Goal: Information Seeking & Learning: Learn about a topic

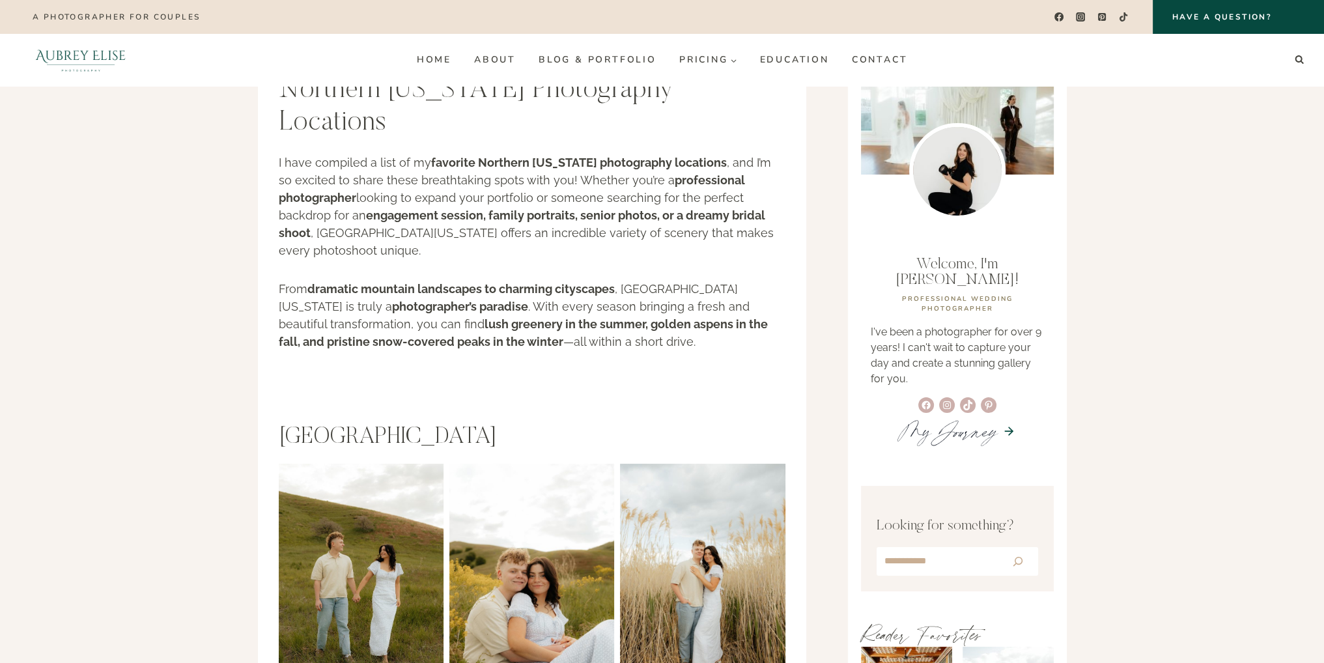
scroll to position [44, 0]
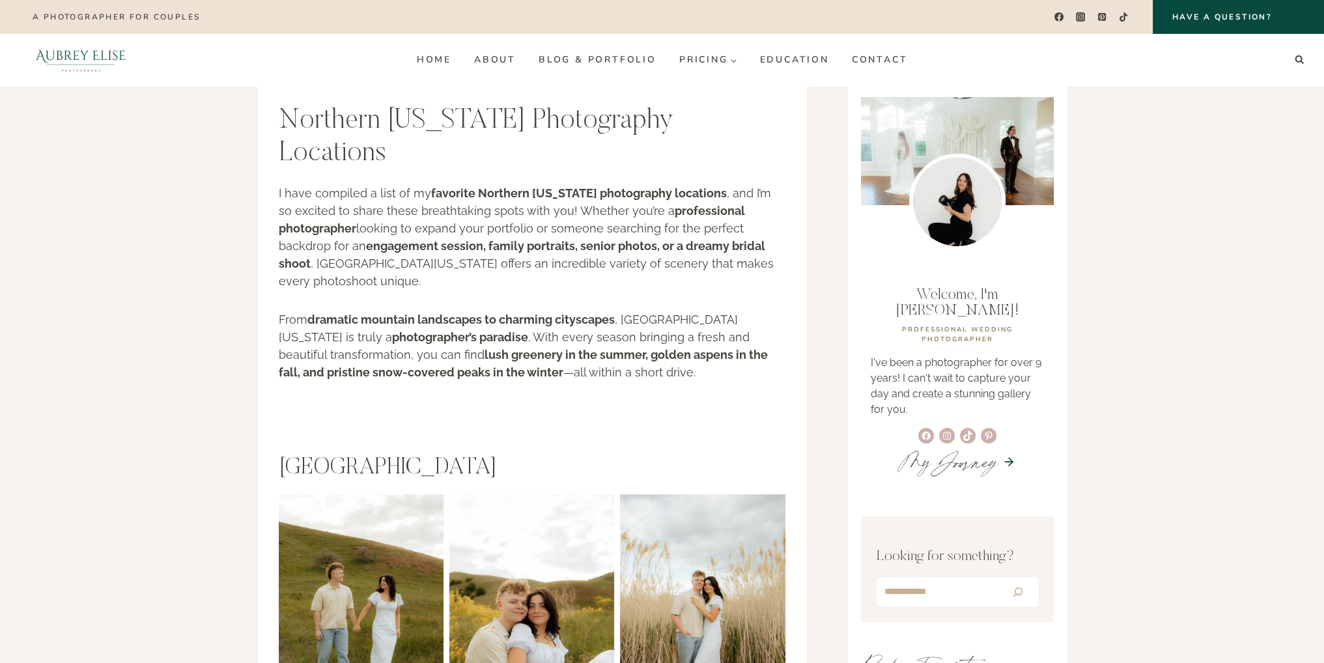
drag, startPoint x: 277, startPoint y: 441, endPoint x: 523, endPoint y: 425, distance: 245.9
copy h2 "[GEOGRAPHIC_DATA]"
click at [604, 454] on h2 "[GEOGRAPHIC_DATA]" at bounding box center [532, 468] width 507 height 28
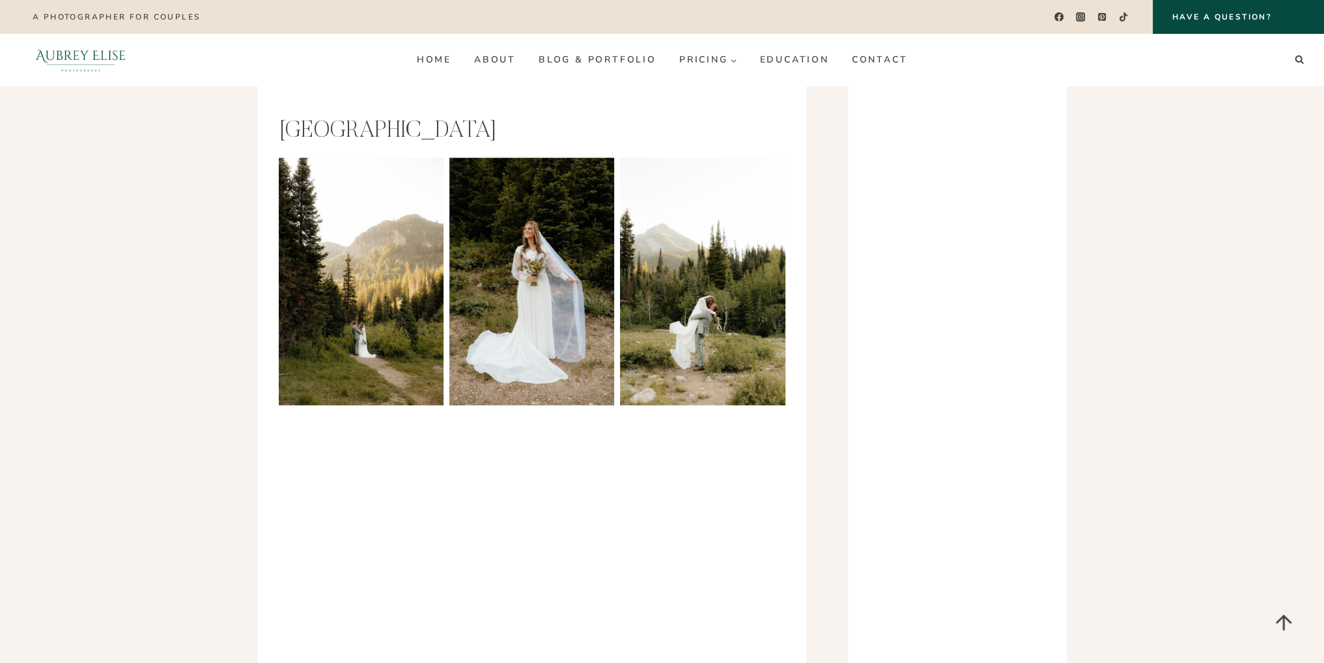
scroll to position [2115, 0]
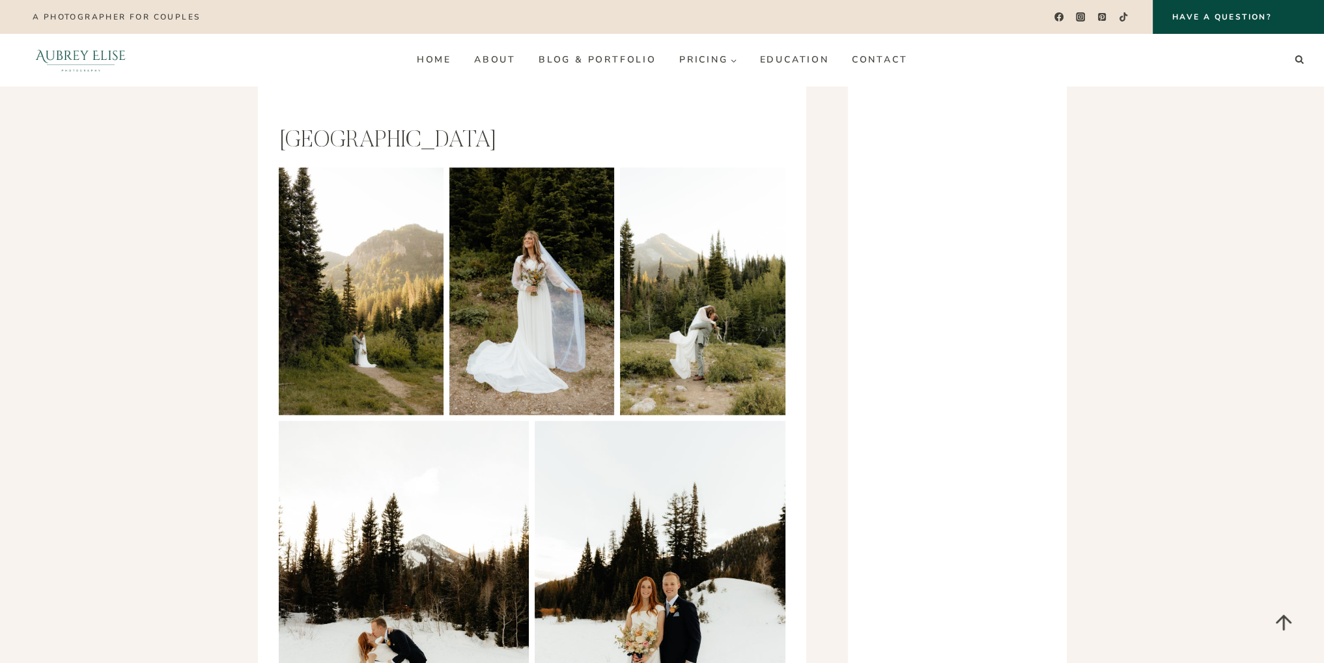
drag, startPoint x: 267, startPoint y: 110, endPoint x: 545, endPoint y: 122, distance: 278.3
copy h2 "[GEOGRAPHIC_DATA]"
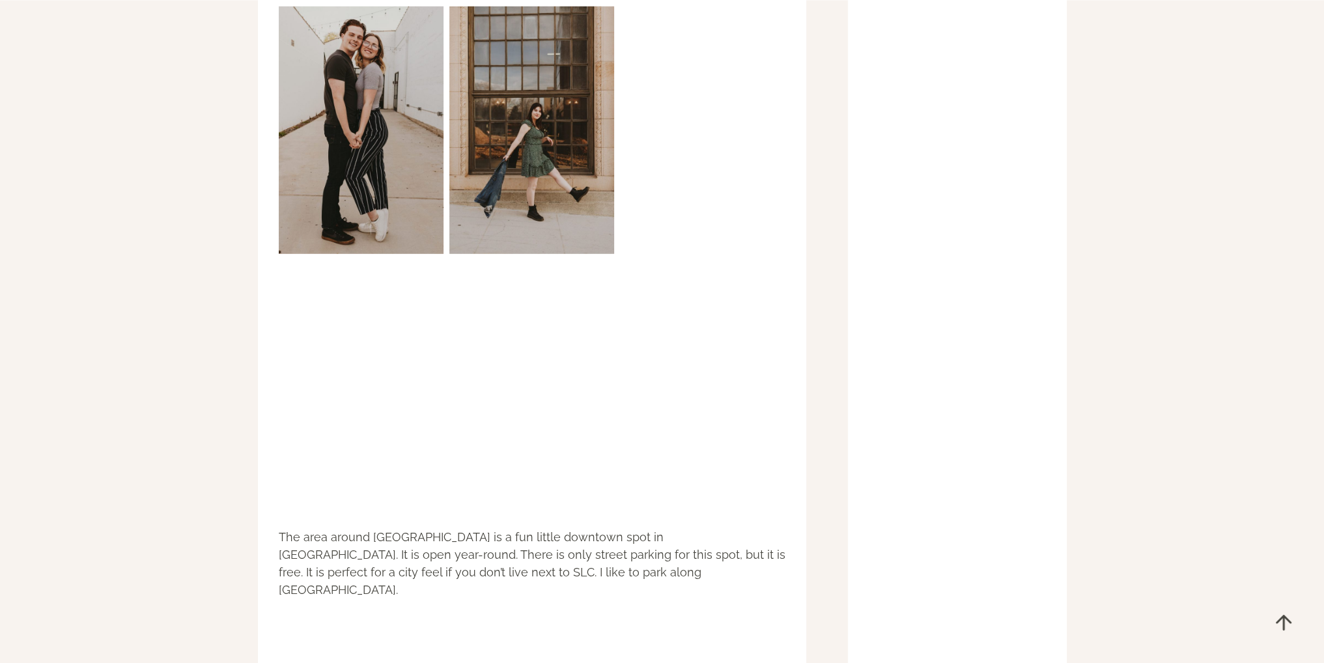
scroll to position [4936, 0]
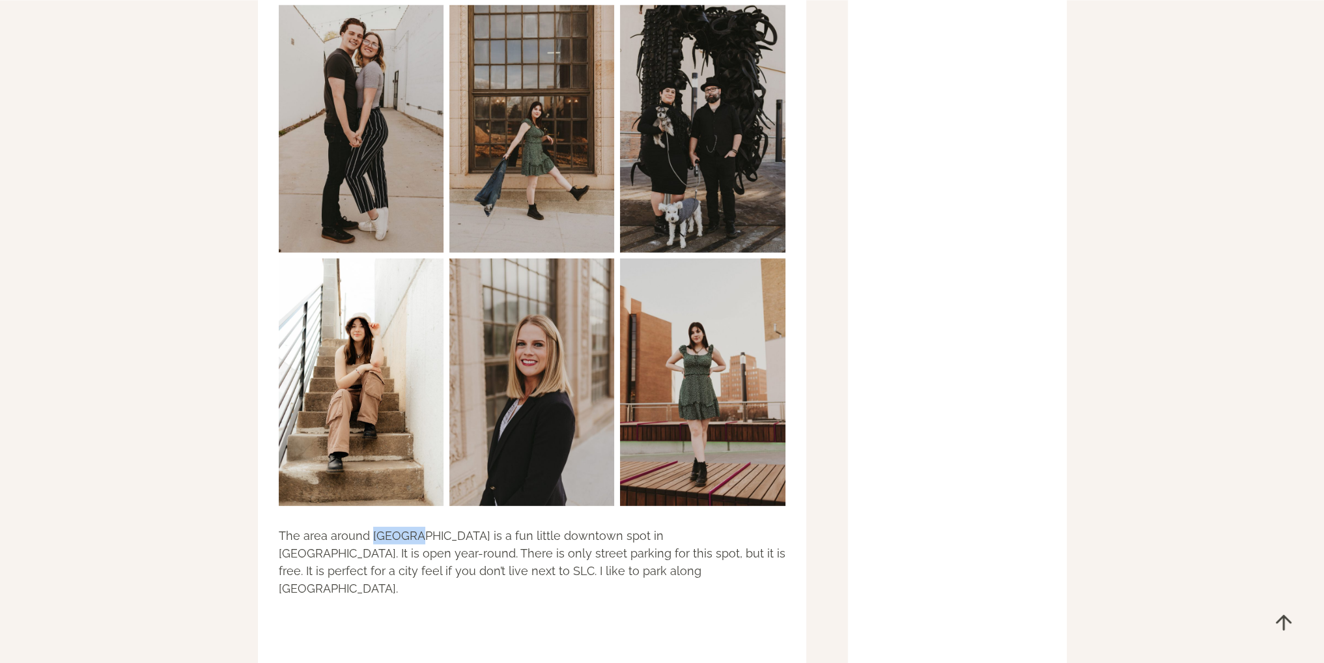
drag, startPoint x: 370, startPoint y: 501, endPoint x: 415, endPoint y: 504, distance: 44.4
click at [415, 527] on p "The area around [GEOGRAPHIC_DATA] is a fun little downtown spot in [GEOGRAPHIC_…" at bounding box center [532, 562] width 507 height 70
copy p "Monarch"
click at [471, 527] on p "The area around [GEOGRAPHIC_DATA] is a fun little downtown spot in [GEOGRAPHIC_…" at bounding box center [532, 562] width 507 height 70
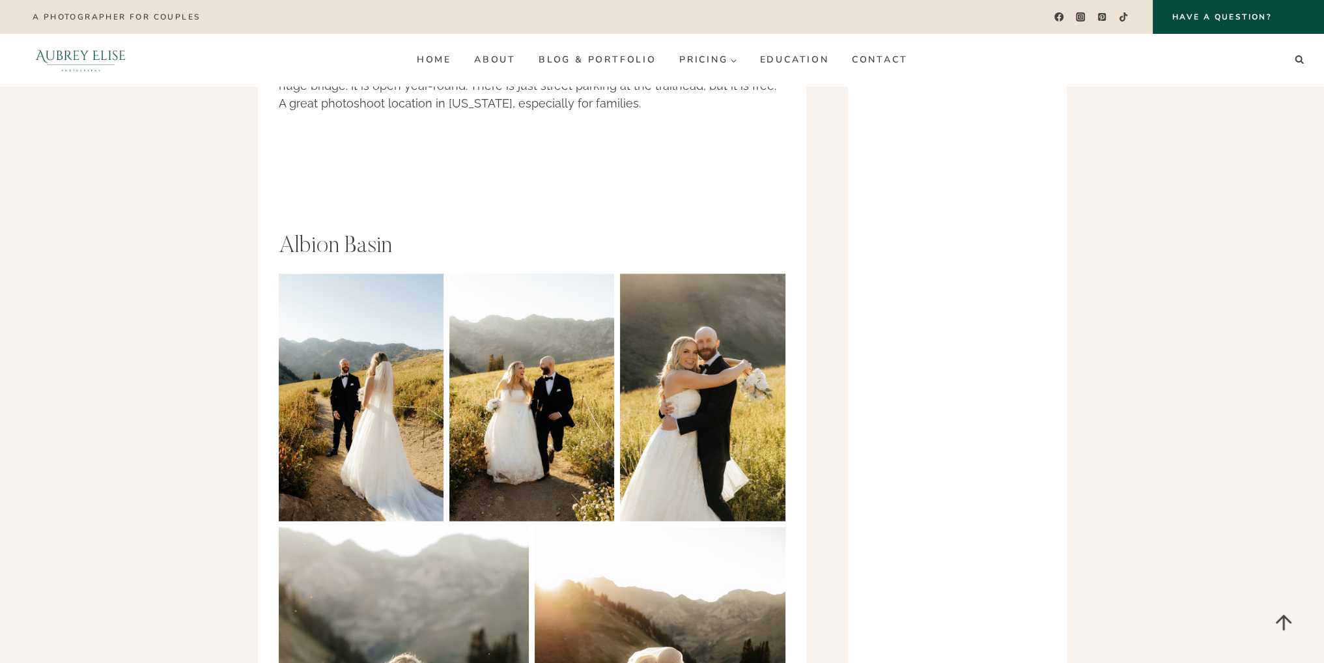
scroll to position [8979, 0]
drag, startPoint x: 279, startPoint y: 161, endPoint x: 408, endPoint y: 157, distance: 129.0
click at [408, 232] on h2 "Albion Basin" at bounding box center [532, 246] width 507 height 28
copy h2 "Albion Basin"
click at [426, 232] on h2 "Albion Basin" at bounding box center [532, 246] width 507 height 28
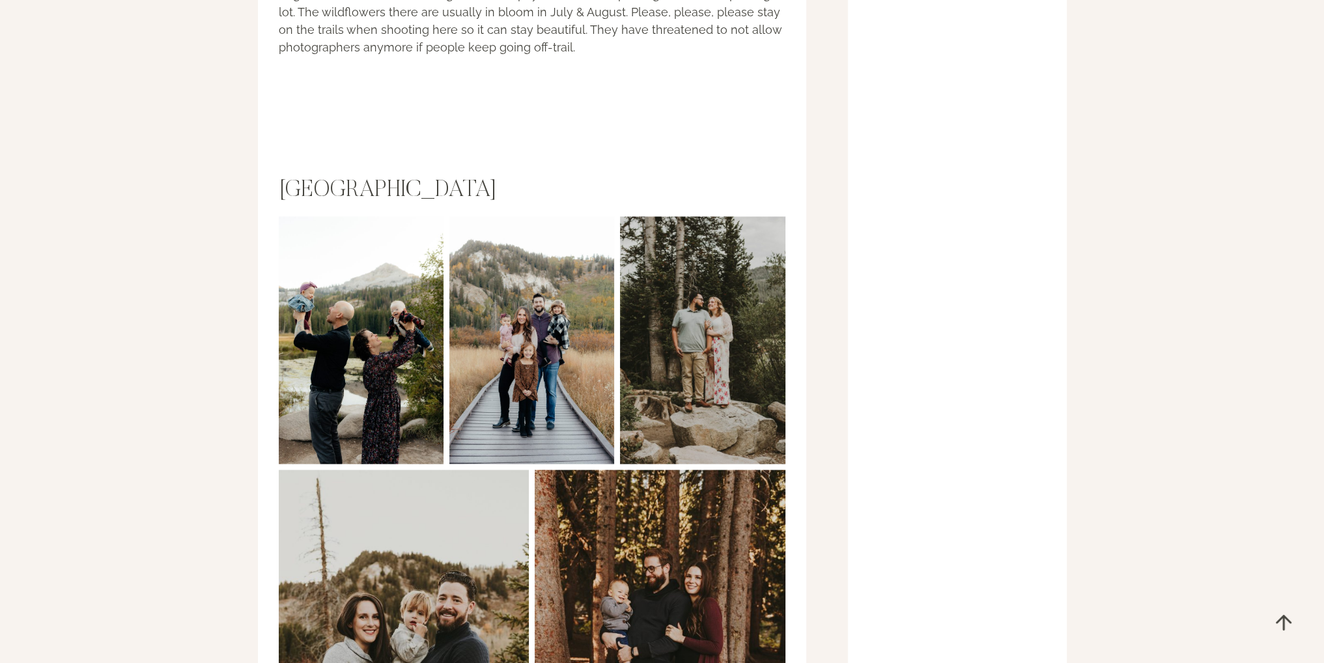
scroll to position [9952, 0]
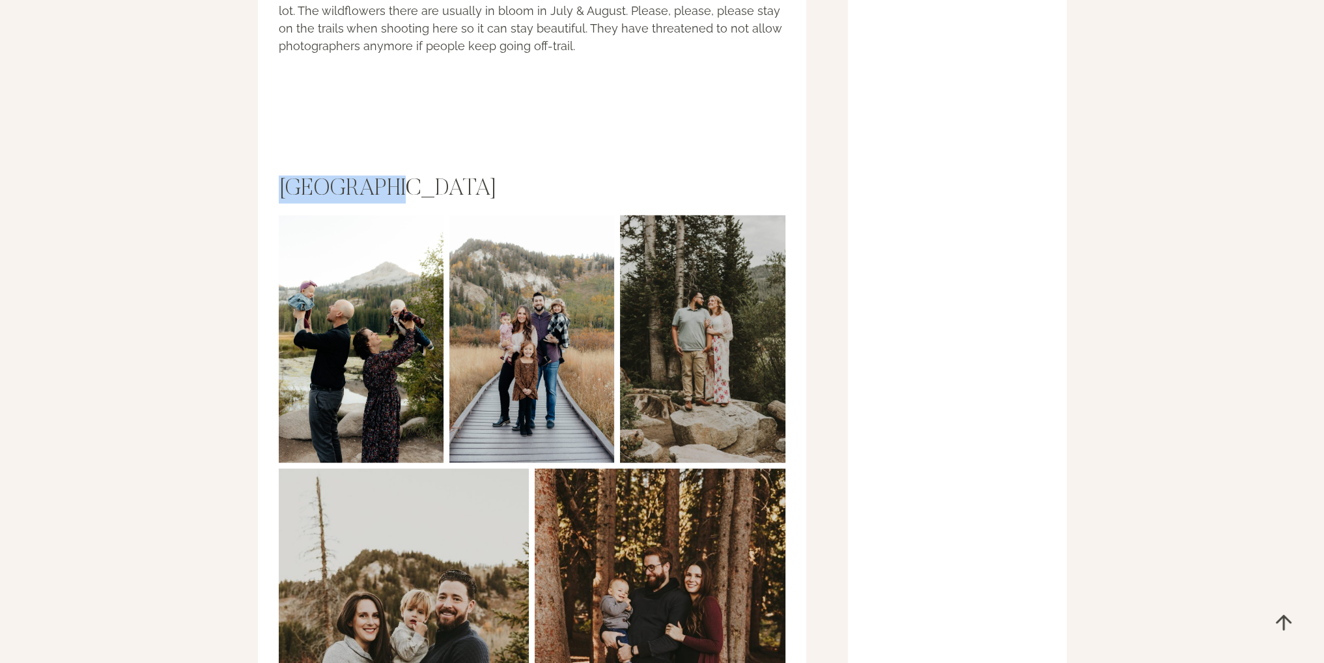
drag, startPoint x: 363, startPoint y: 100, endPoint x: 273, endPoint y: 100, distance: 90.5
drag, startPoint x: 275, startPoint y: 100, endPoint x: 432, endPoint y: 110, distance: 157.2
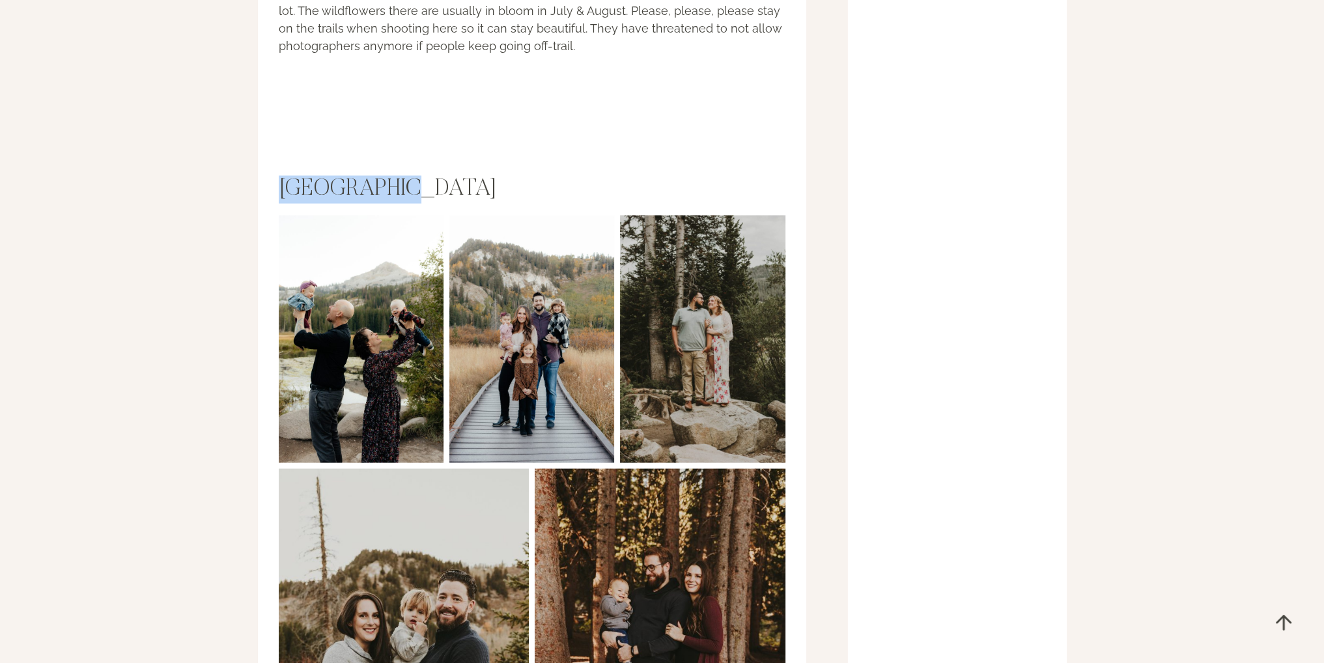
copy h2 "[GEOGRAPHIC_DATA]"
click at [311, 215] on img at bounding box center [361, 338] width 165 height 247
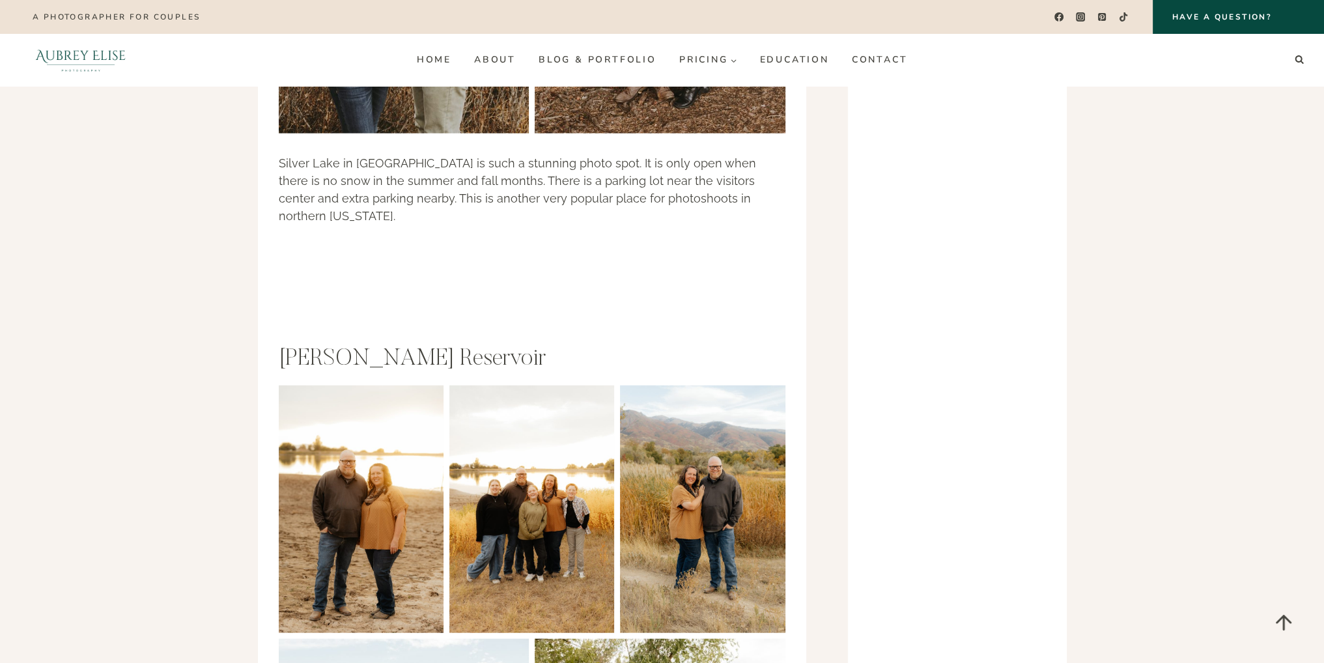
scroll to position [10655, 0]
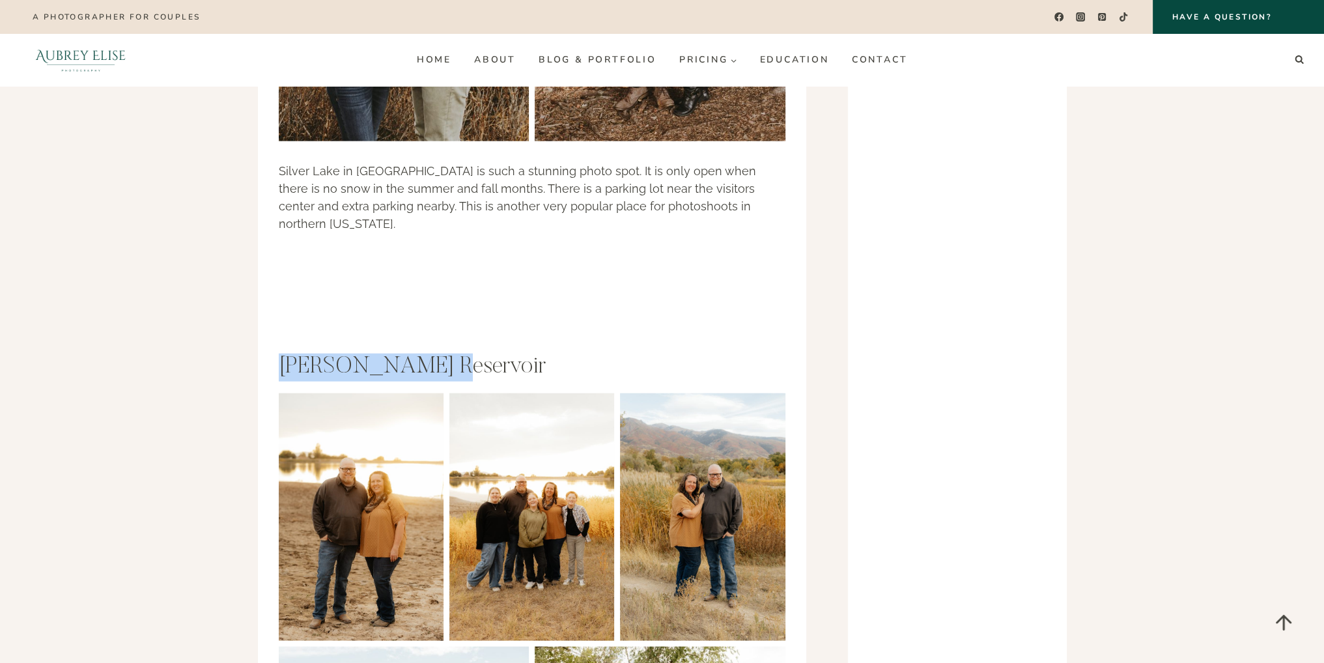
drag, startPoint x: 277, startPoint y: 266, endPoint x: 469, endPoint y: 271, distance: 192.1
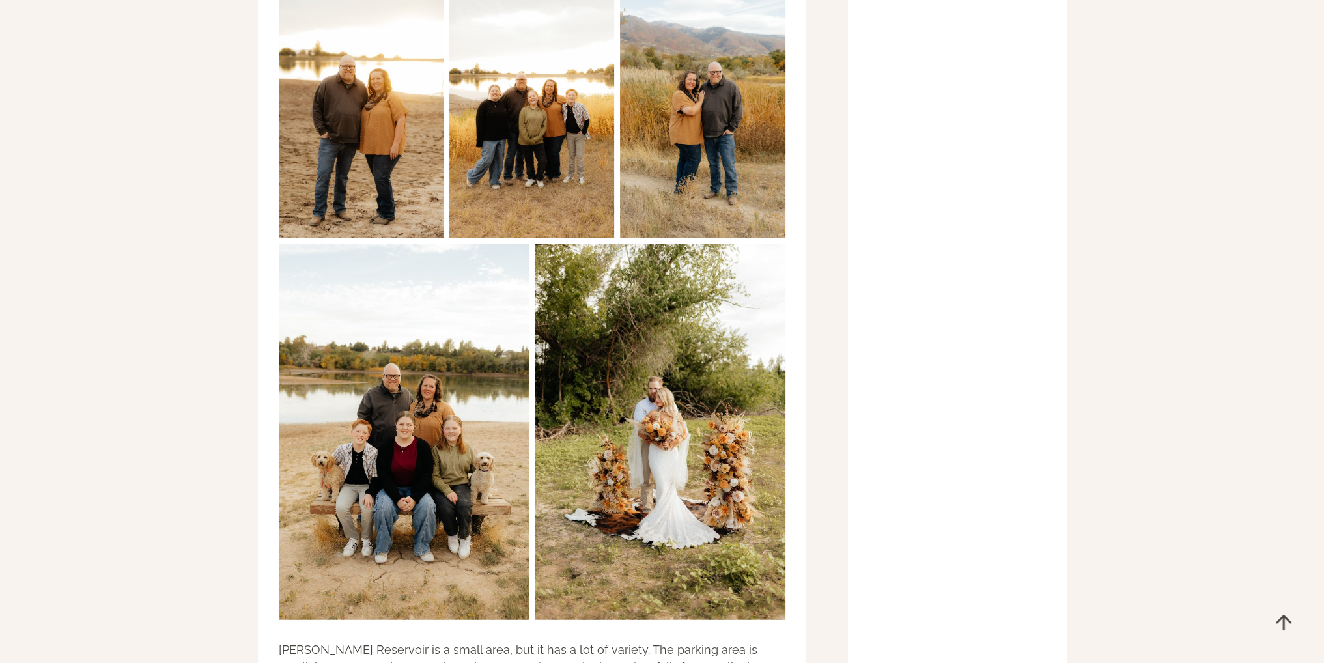
scroll to position [11057, 0]
copy h2 "[PERSON_NAME] Reservoir"
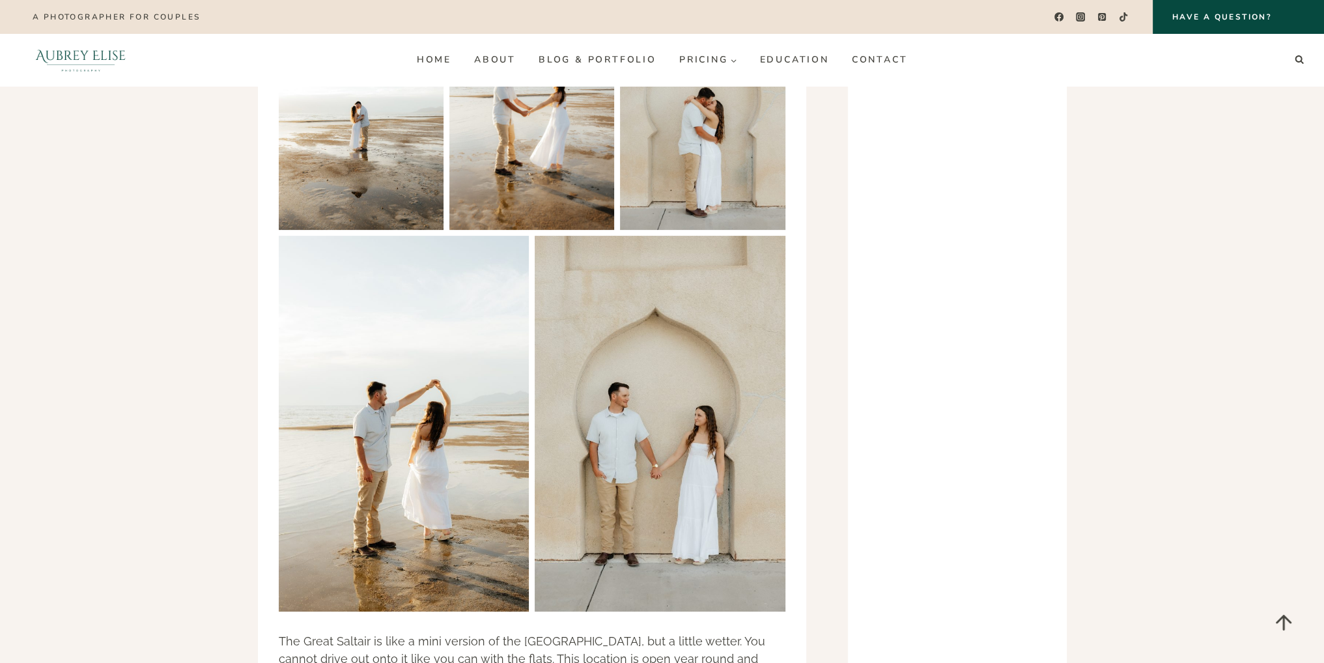
scroll to position [13354, 0]
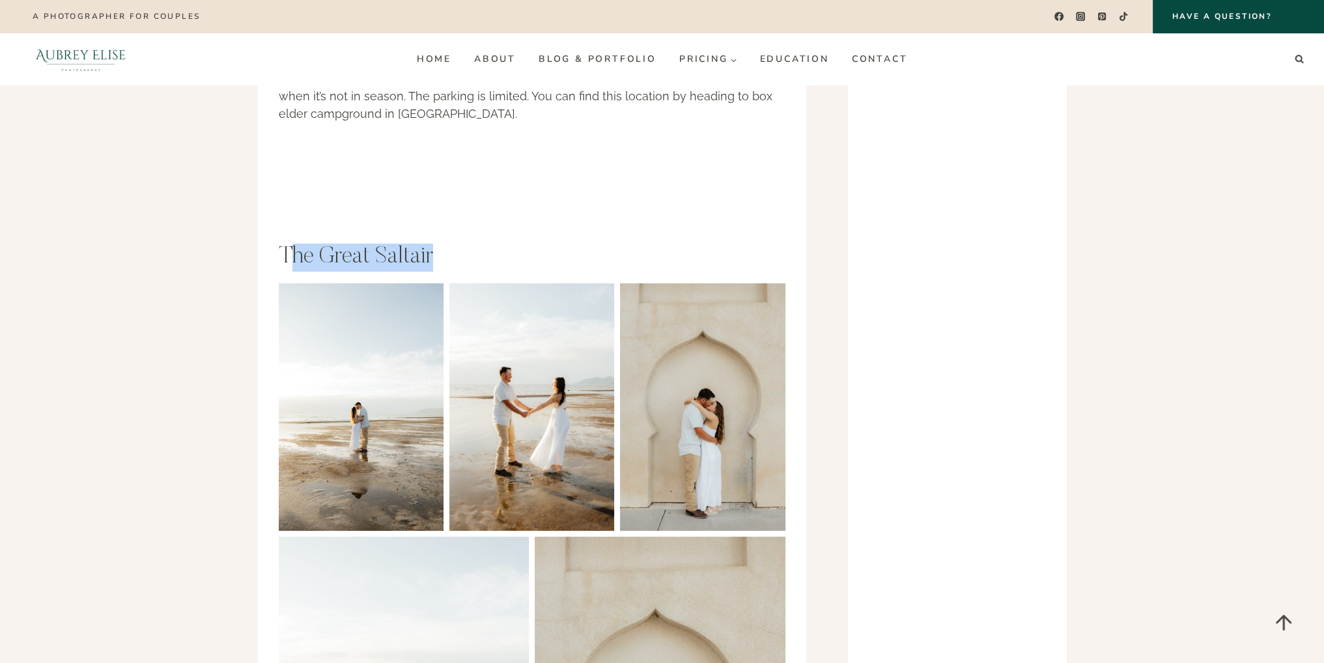
drag, startPoint x: 341, startPoint y: 150, endPoint x: 440, endPoint y: 164, distance: 100.0
click at [440, 243] on h2 "The Great Saltair" at bounding box center [532, 257] width 507 height 28
click at [294, 243] on h2 "The Great Saltair" at bounding box center [532, 257] width 507 height 28
drag, startPoint x: 271, startPoint y: 153, endPoint x: 471, endPoint y: 165, distance: 200.2
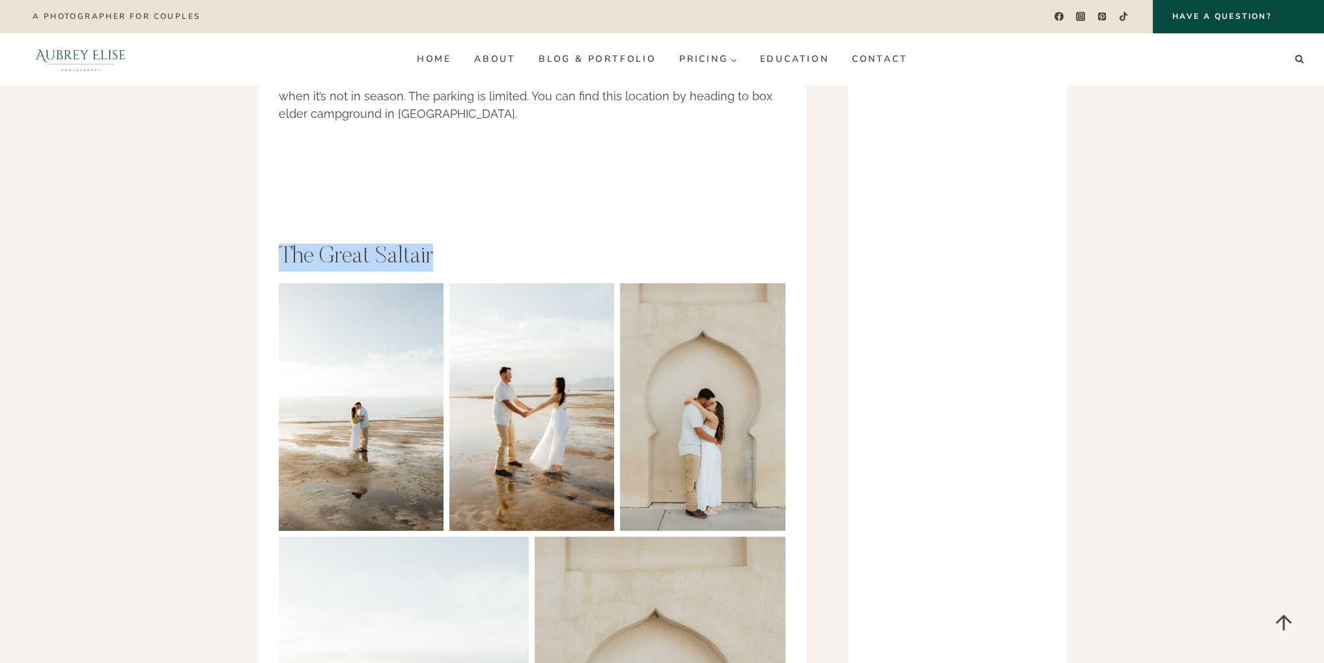
copy h2 "The Great Saltair"
click at [518, 243] on h2 "The Great Saltair" at bounding box center [532, 257] width 507 height 28
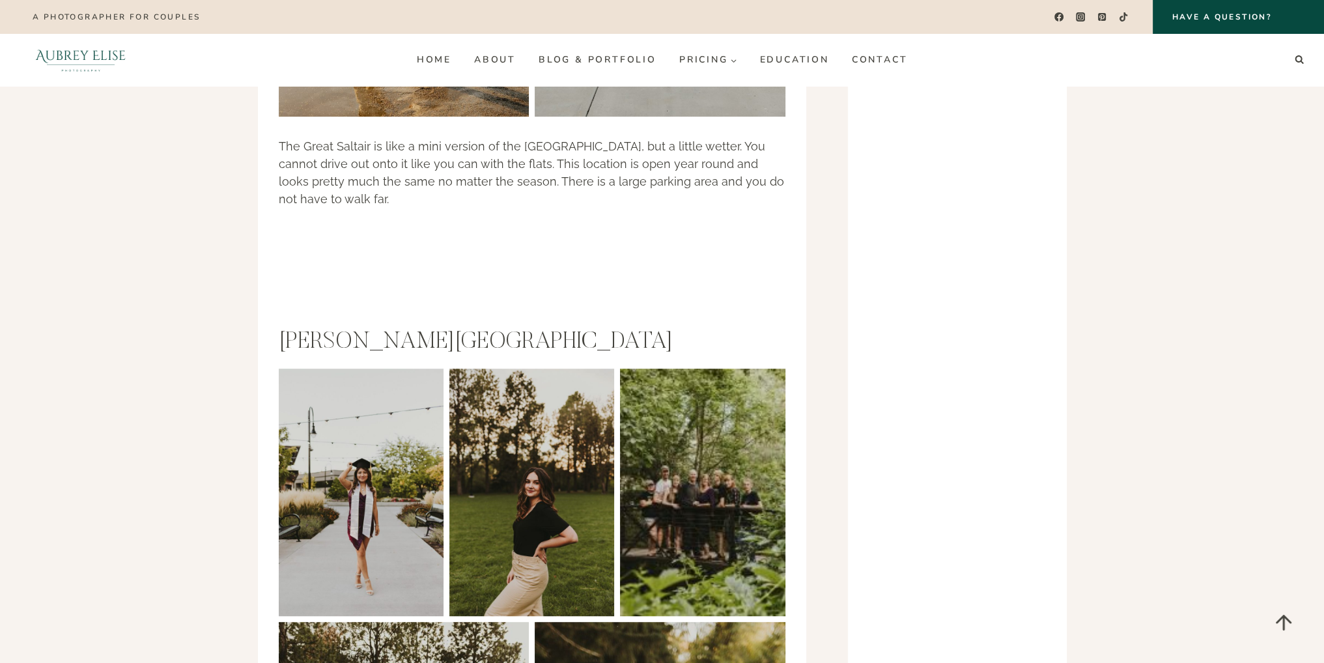
scroll to position [13585, 0]
